Goal: Find specific page/section: Find specific page/section

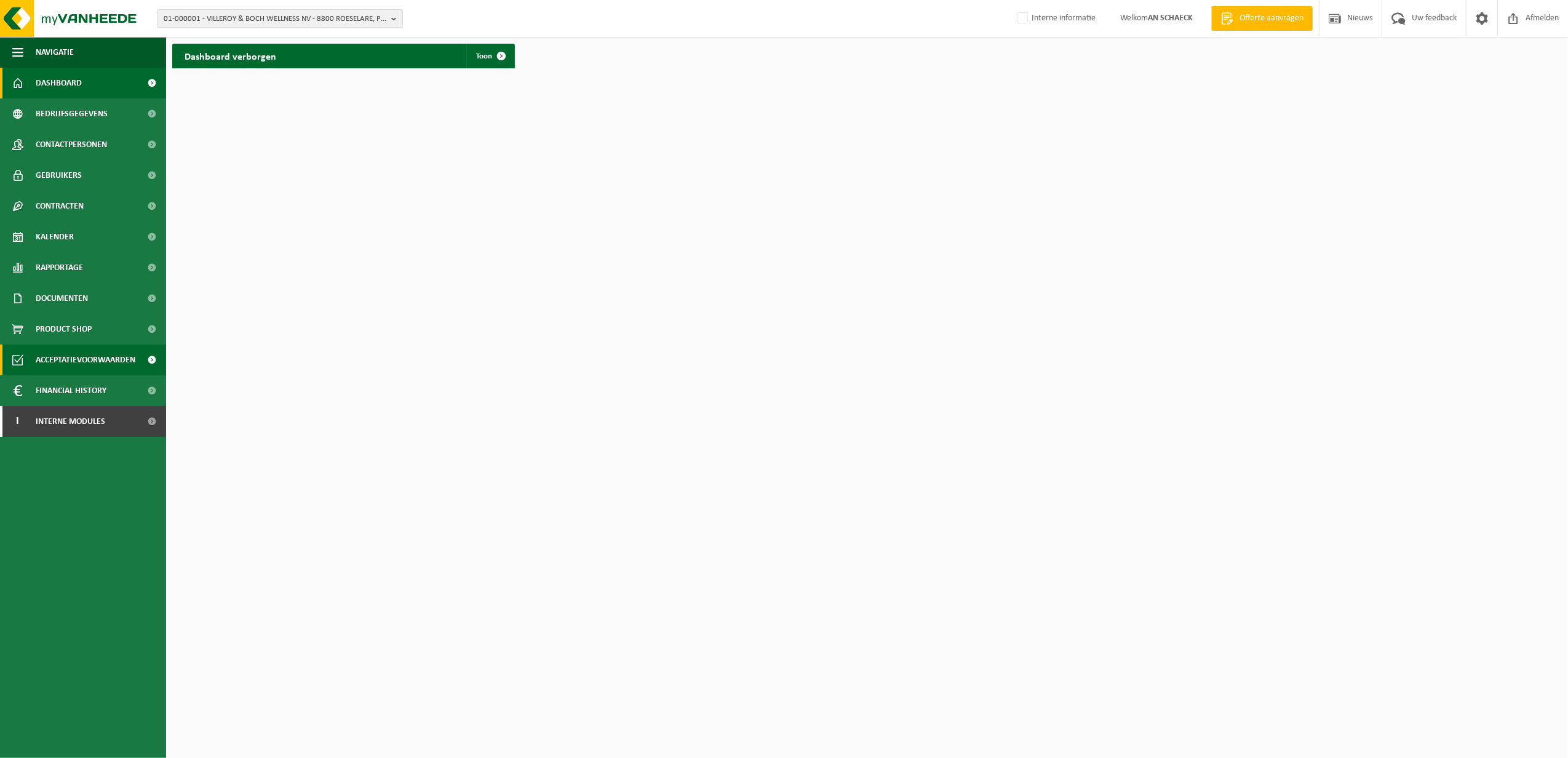
click at [98, 360] on span "Acceptatievoorwaarden" at bounding box center [85, 360] width 100 height 31
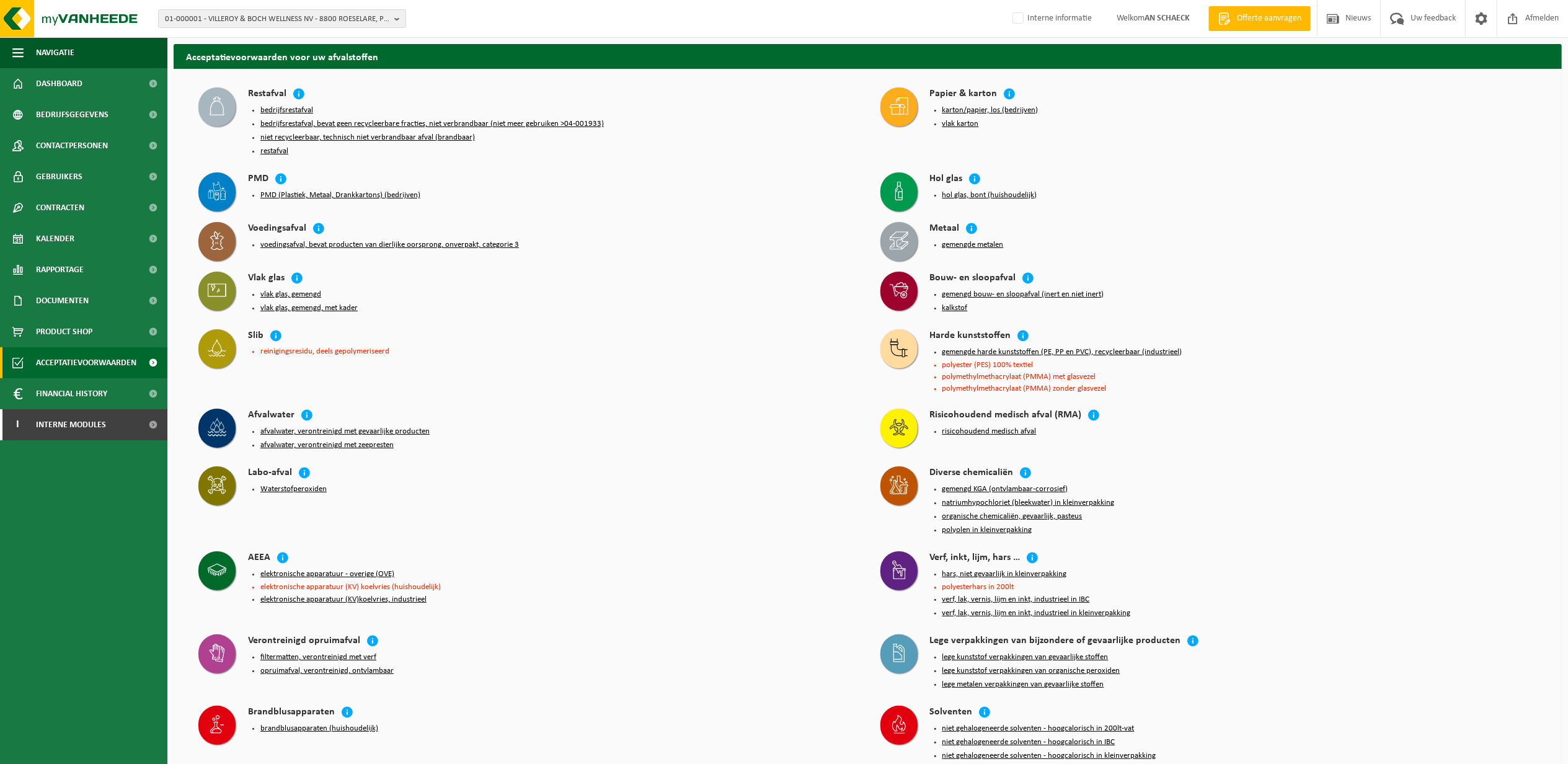
click at [1001, 112] on button "karton/papier, los (bedrijven)" at bounding box center [990, 111] width 96 height 10
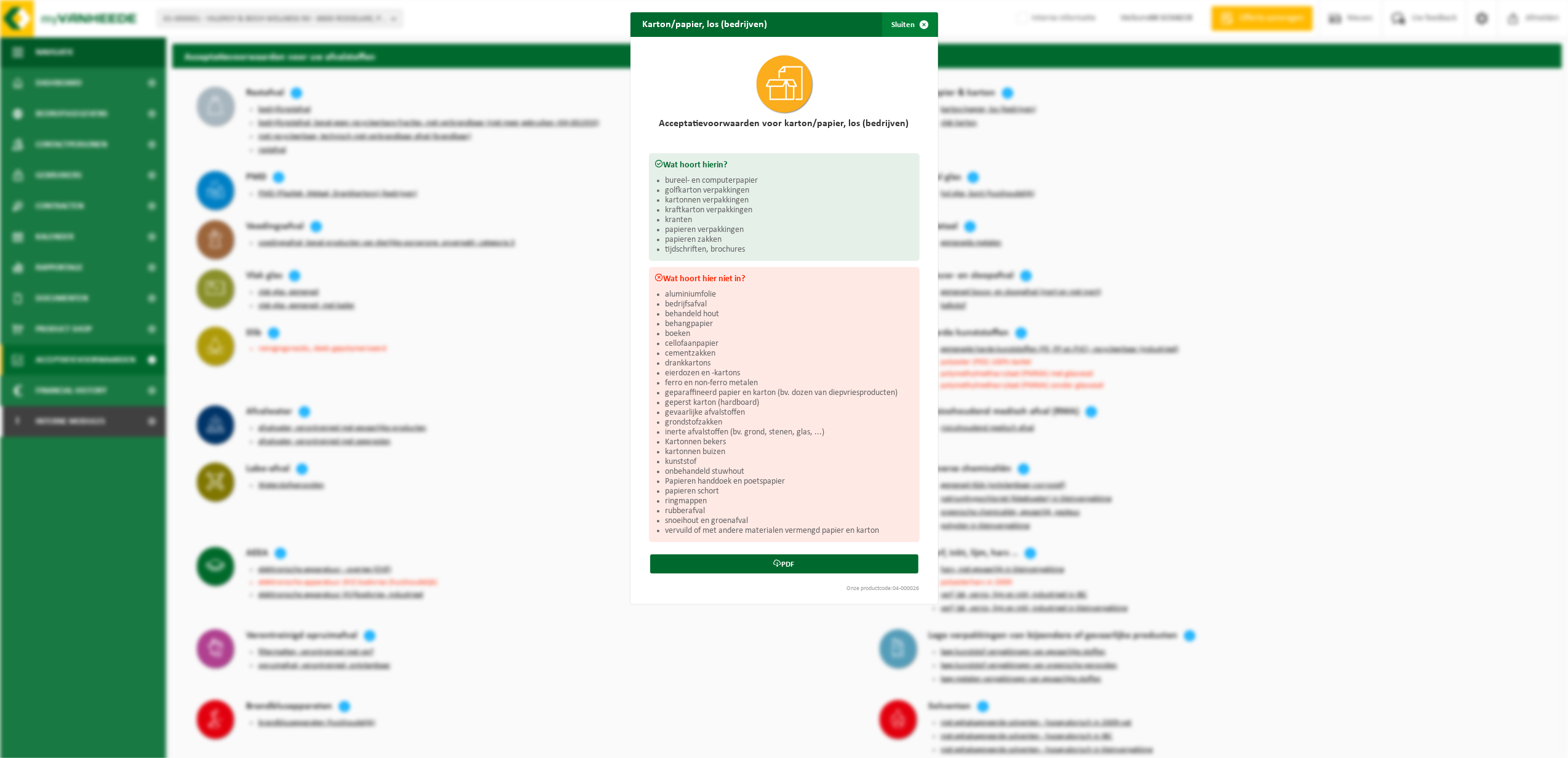
click at [921, 20] on span "button" at bounding box center [925, 25] width 25 height 25
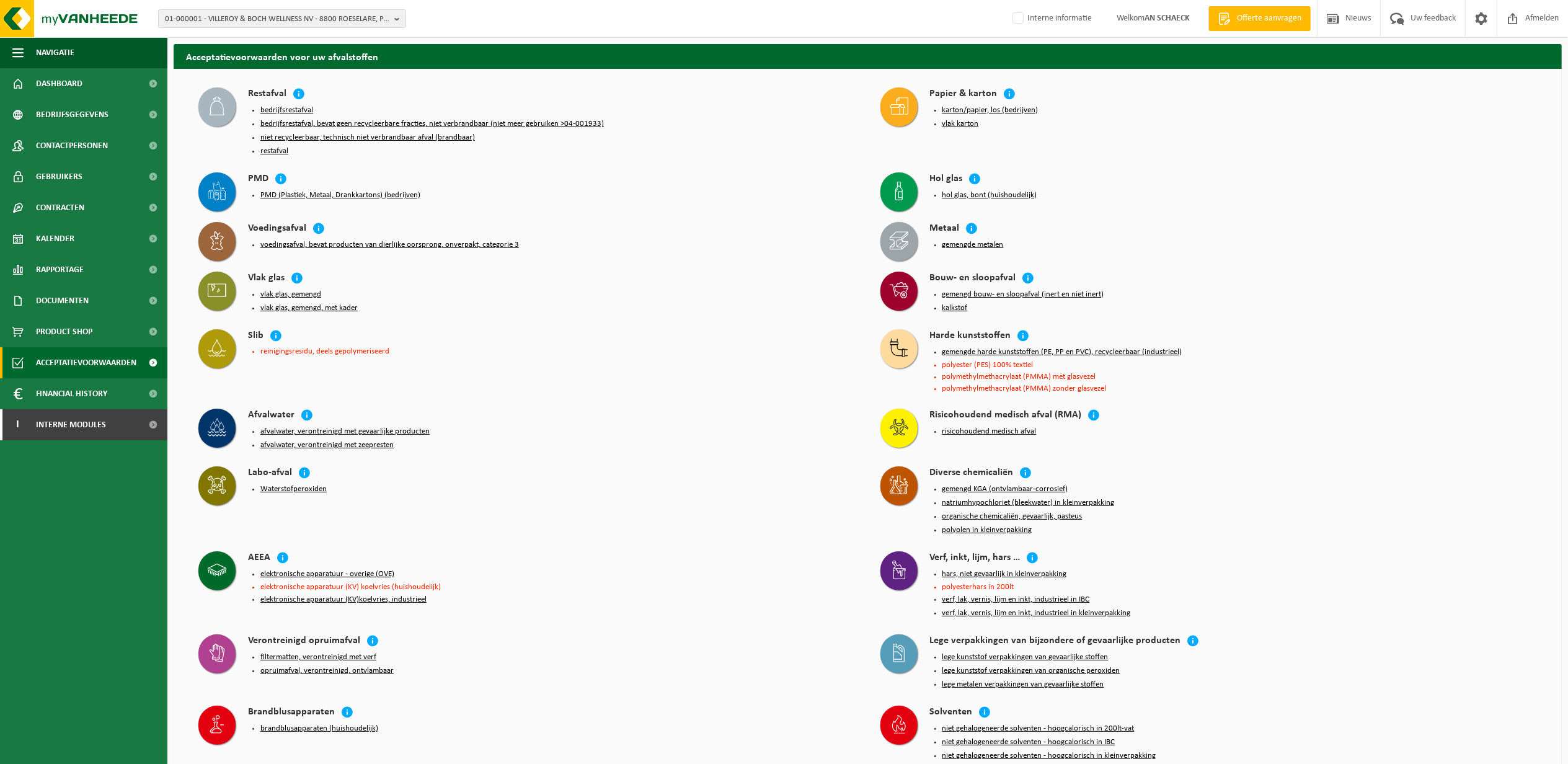
click at [965, 122] on button "vlak karton" at bounding box center [961, 124] width 37 height 10
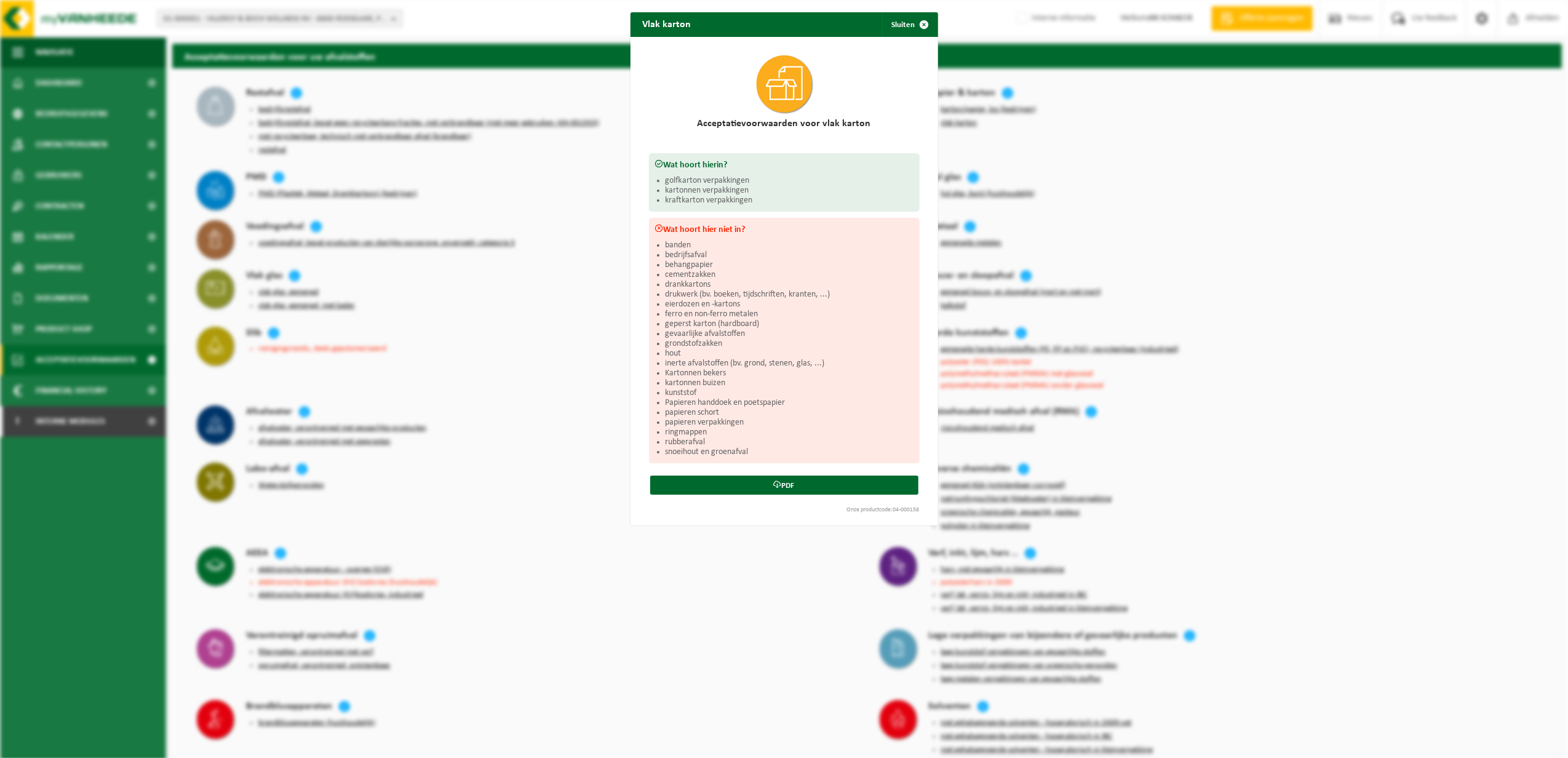
click at [1266, 352] on div "Vlak karton Sluiten Acceptatievoorwaarden voor vlak karton Wat hoort hierin? go…" at bounding box center [784, 379] width 1568 height 758
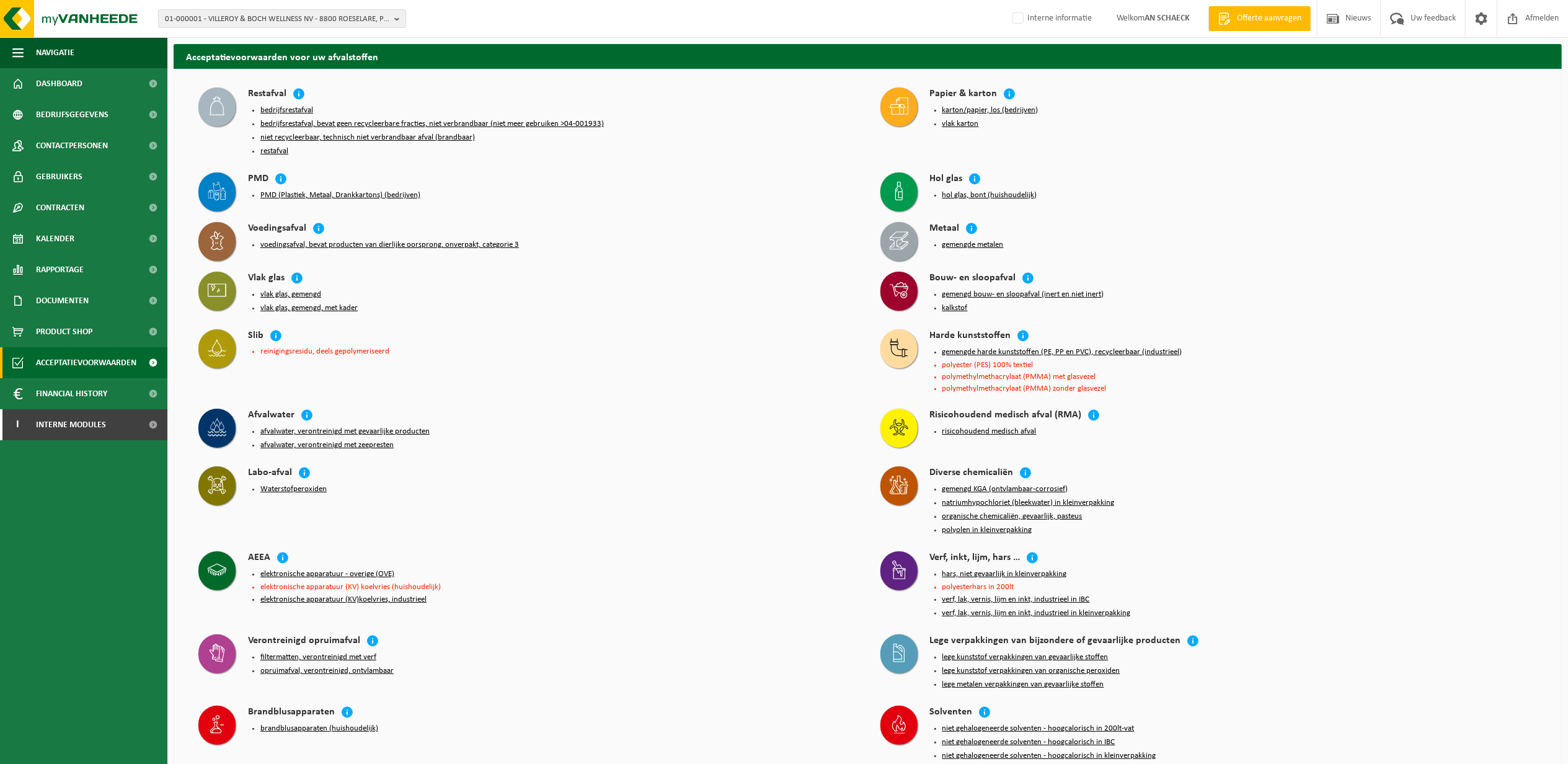
click at [976, 107] on button "karton/papier, los (bedrijven)" at bounding box center [990, 111] width 96 height 10
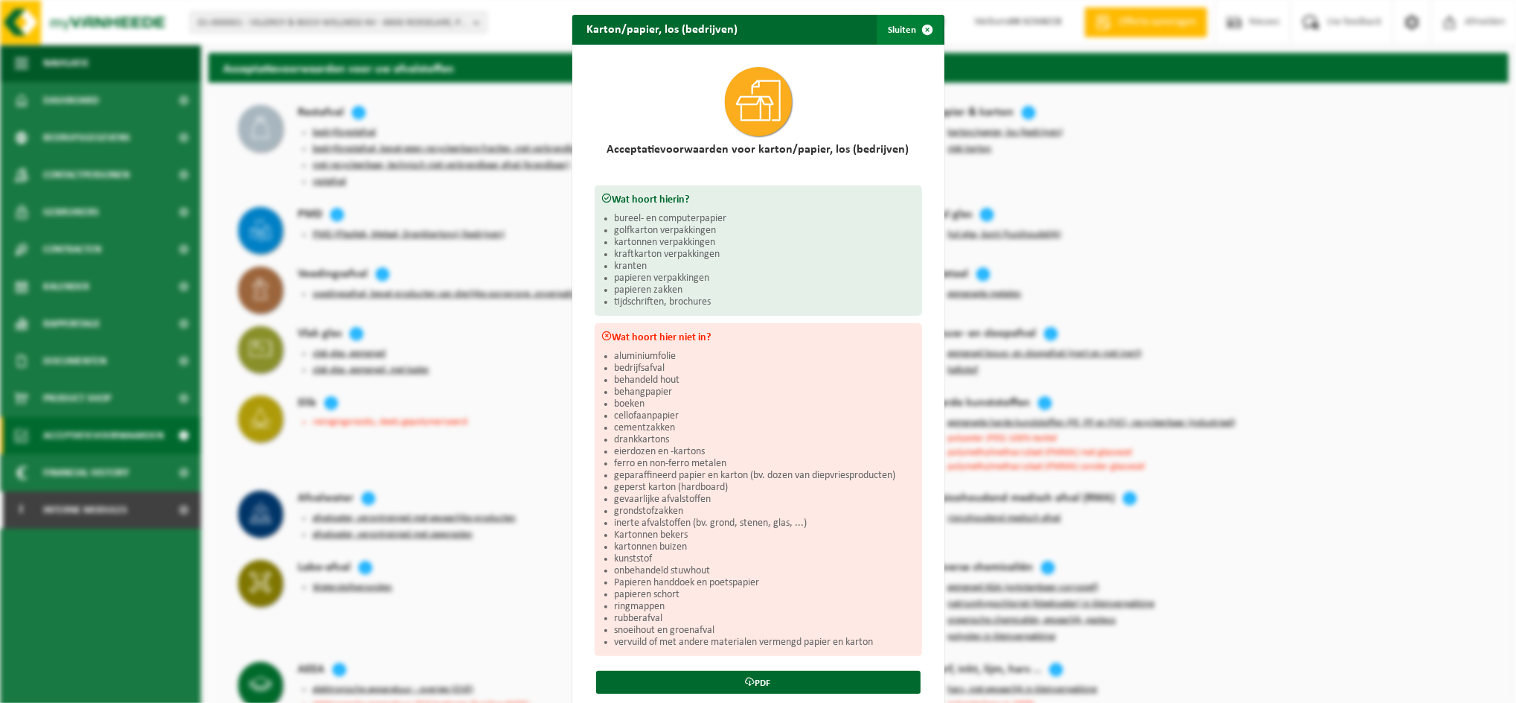
click at [921, 30] on span "button" at bounding box center [928, 30] width 30 height 30
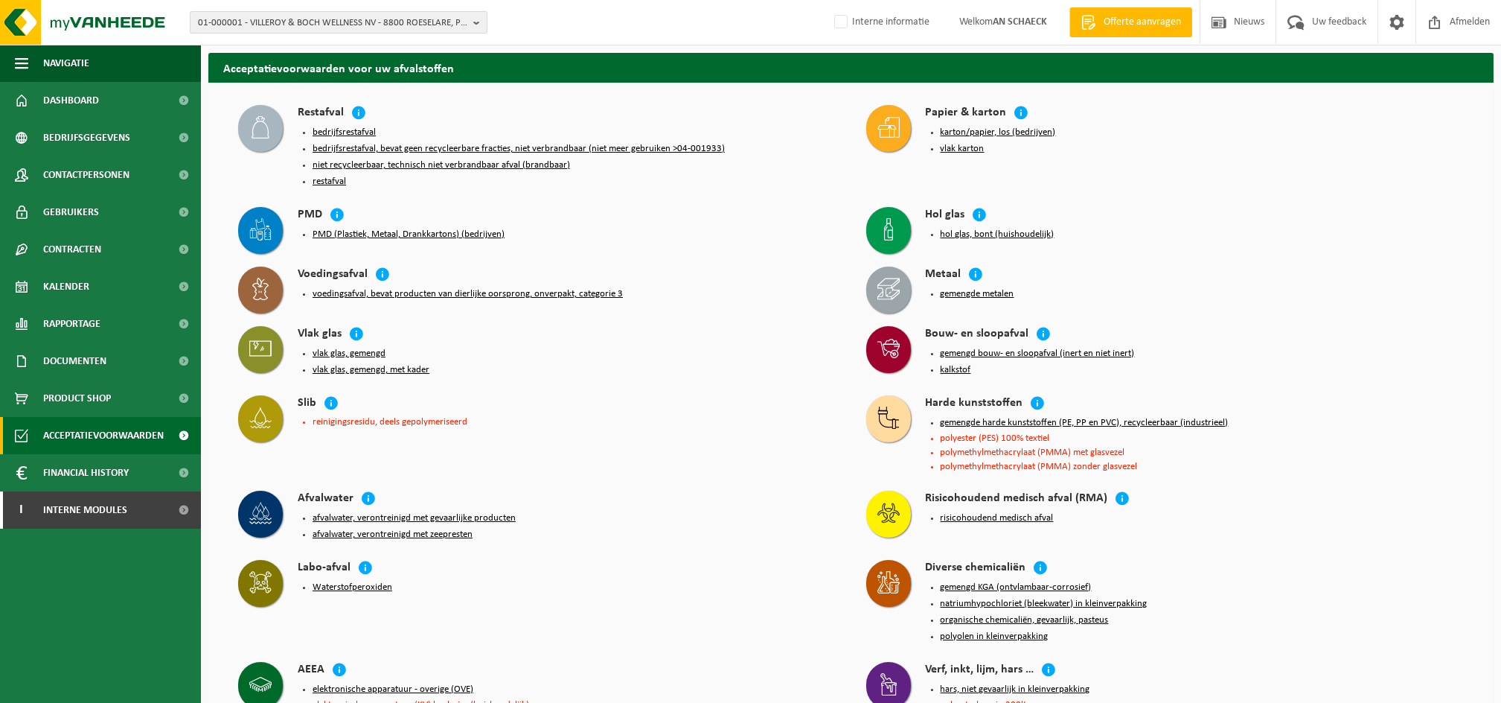
click at [351, 18] on span "01-000001 - VILLEROY & BOCH WELLNESS NV - 8800 ROESELARE, POPULIERSTRAAT 1" at bounding box center [332, 23] width 269 height 22
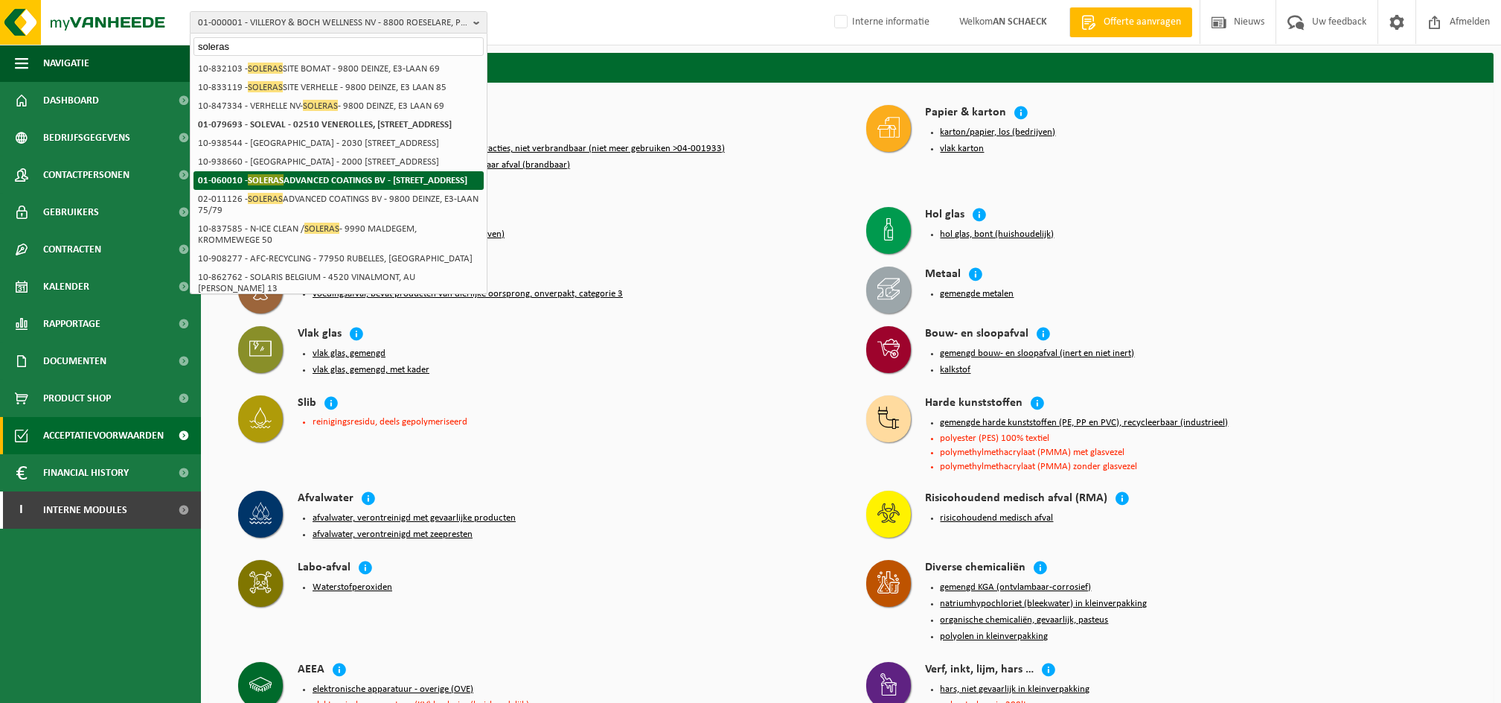
scroll to position [99, 0]
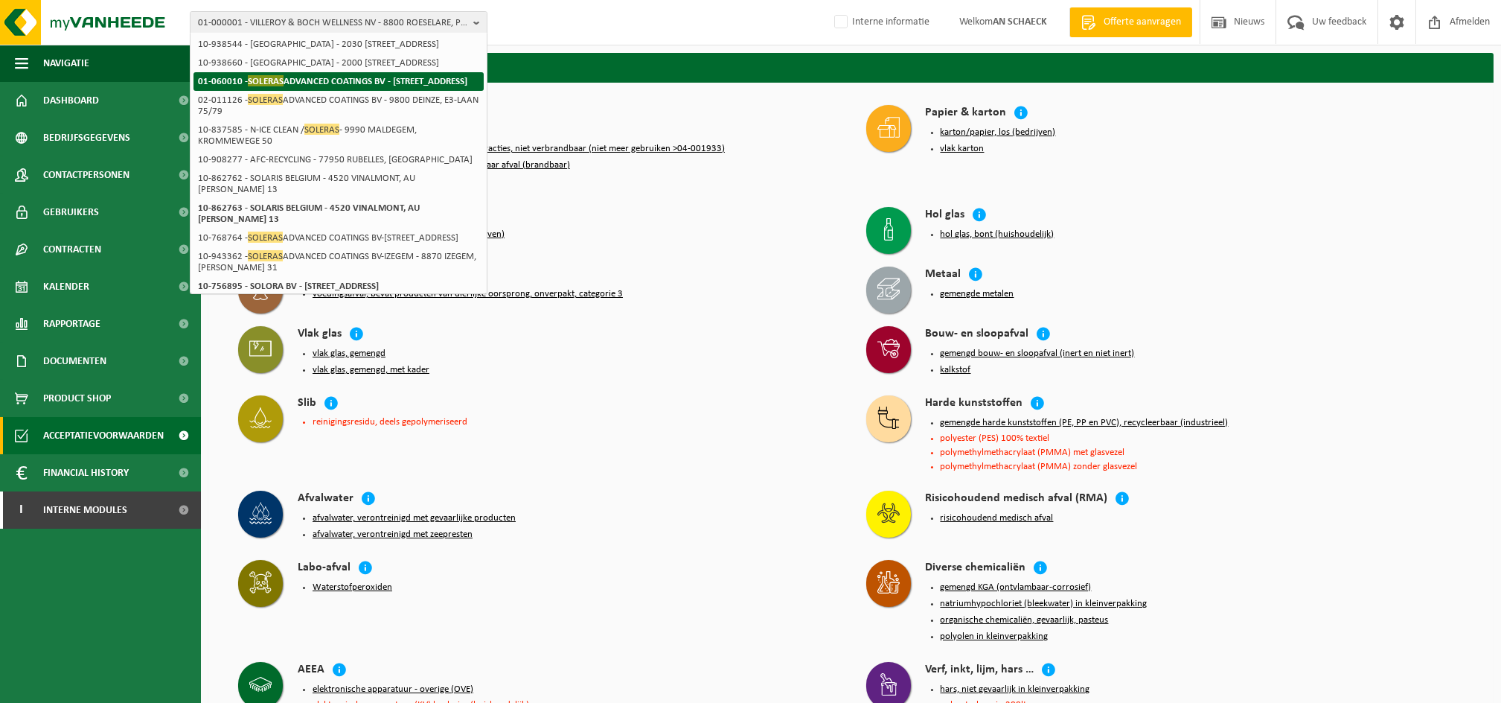
type input "soleras"
click at [322, 89] on li "01-060010 - SOLERAS ADVANCED COATINGS BV - 9800 DEINZE, E3-LAAN 75" at bounding box center [339, 81] width 290 height 19
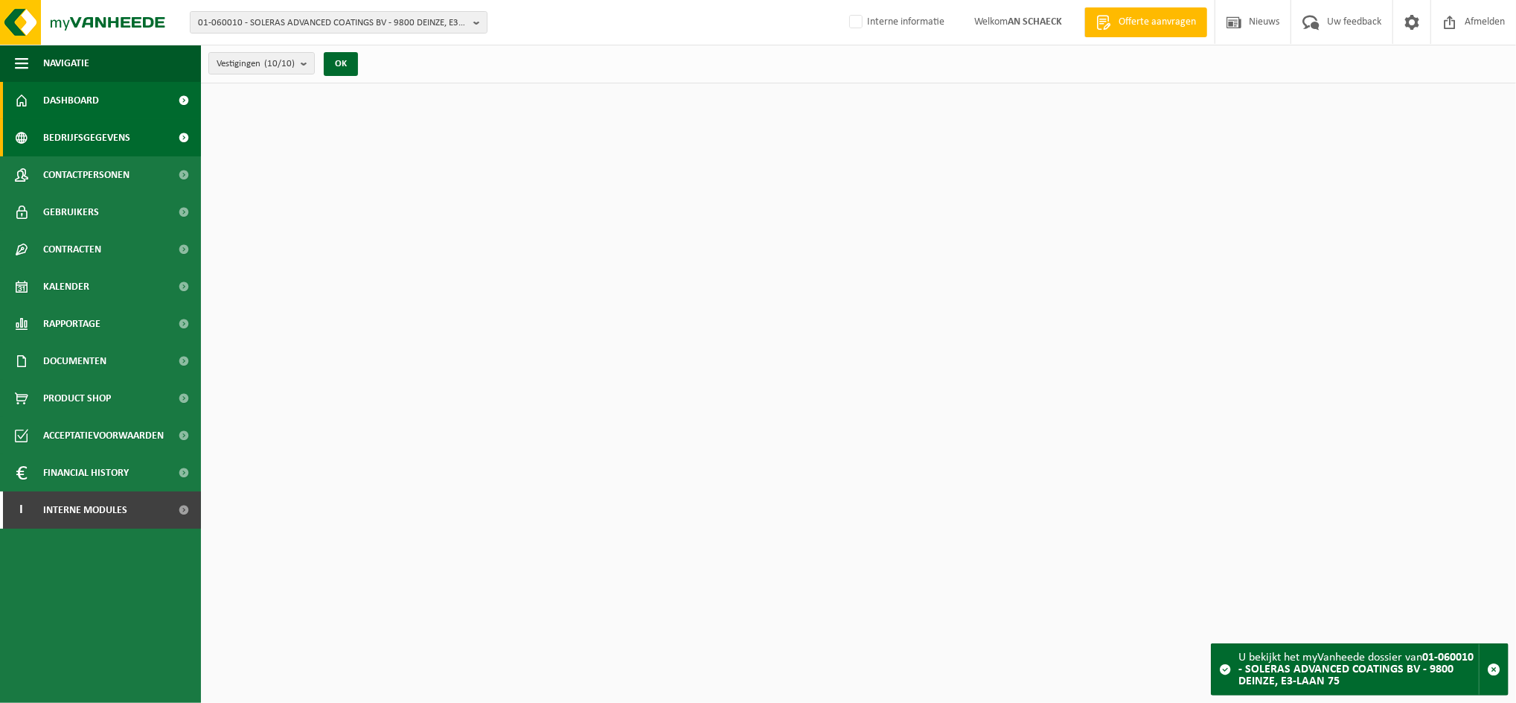
click at [101, 138] on span "Bedrijfsgegevens" at bounding box center [86, 137] width 87 height 37
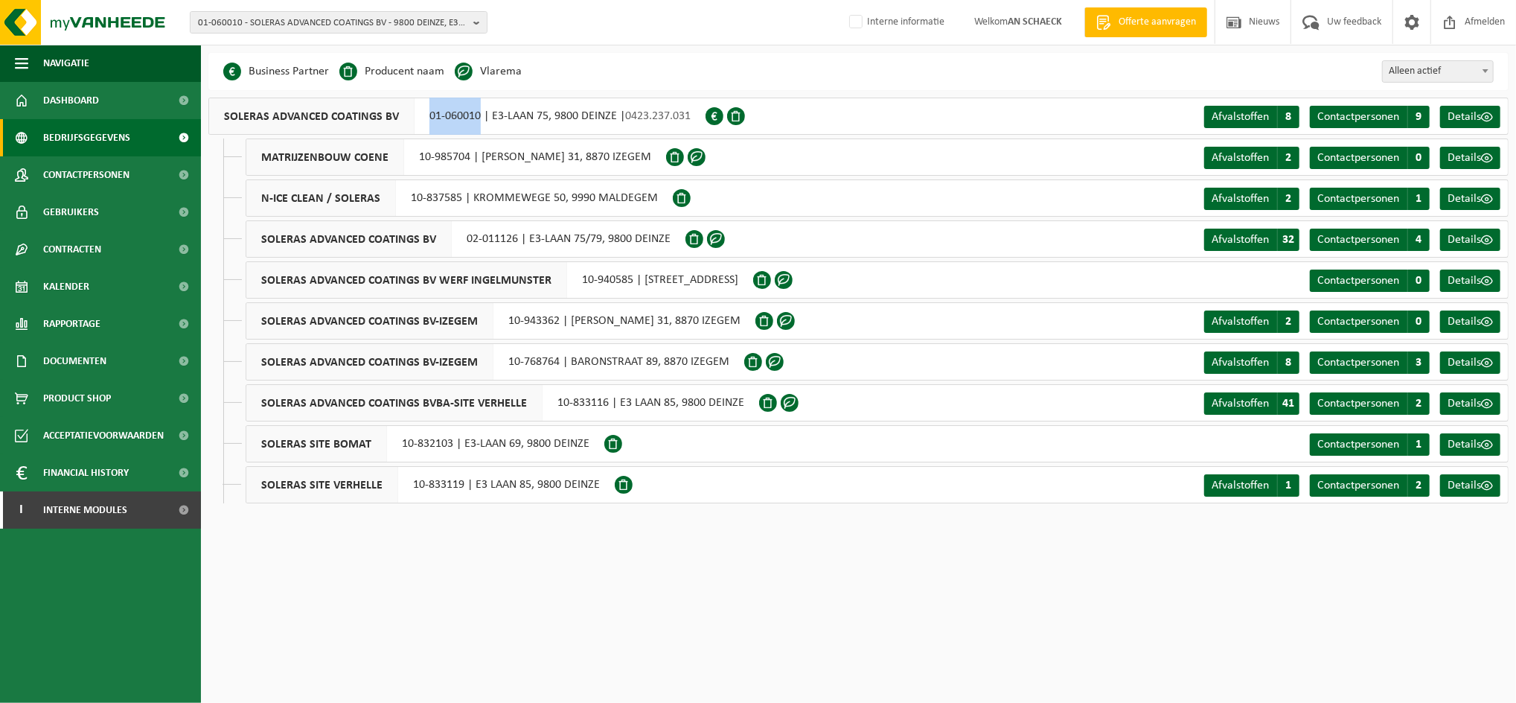
drag, startPoint x: 424, startPoint y: 118, endPoint x: 479, endPoint y: 127, distance: 55.1
click at [479, 127] on div "SOLERAS ADVANCED COATINGS BV 01-060010 | E3-LAAN 75, 9800 DEINZE | 0423.237.031" at bounding box center [456, 116] width 497 height 37
copy div "01-060010"
drag, startPoint x: 502, startPoint y: 319, endPoint x: 556, endPoint y: 328, distance: 54.3
click at [556, 328] on div "SOLERAS ADVANCED COATINGS BV-IZEGEM 10-943362 | LODEWIJK DE RAETLAAN 31, 8870 I…" at bounding box center [501, 320] width 510 height 37
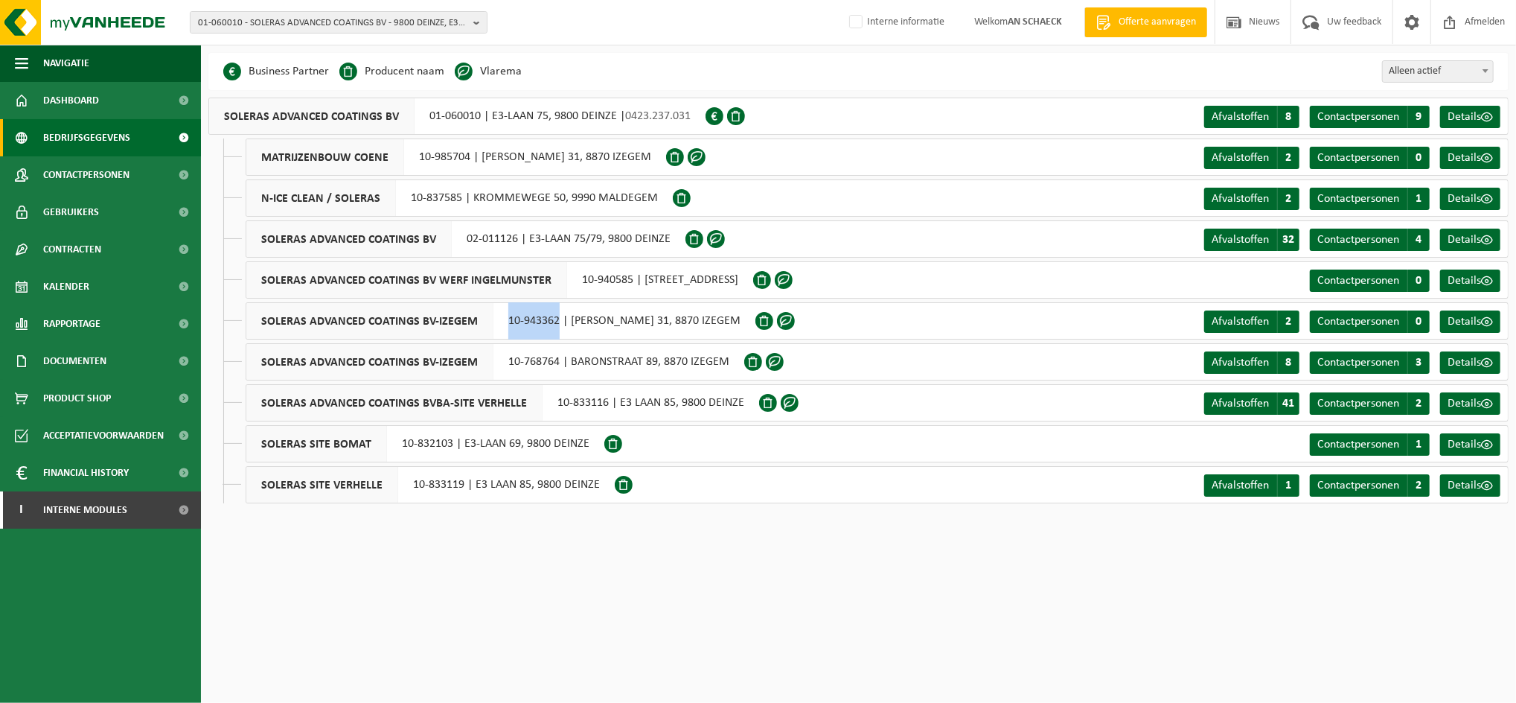
copy div "10-943362"
